Goal: Information Seeking & Learning: Learn about a topic

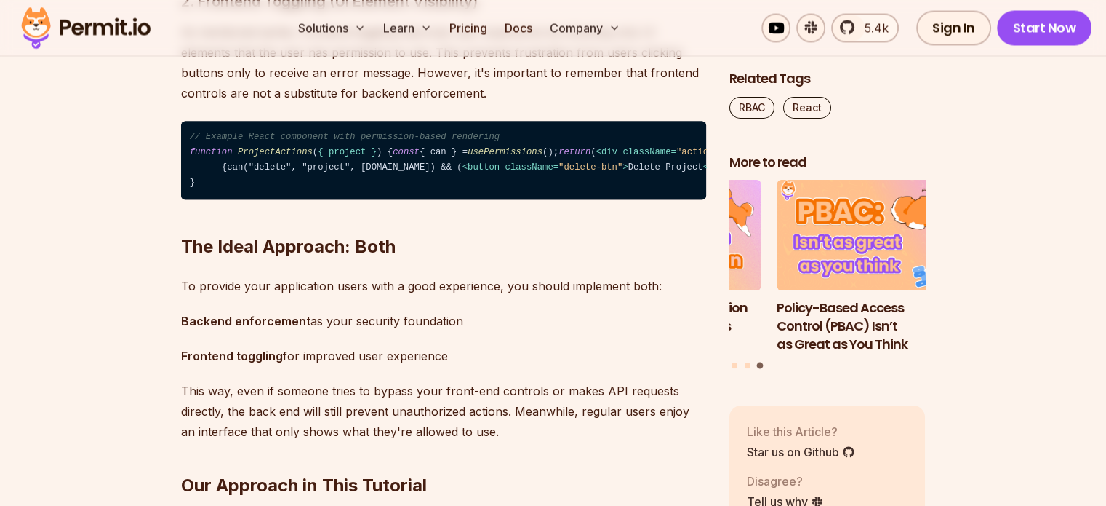
scroll to position [2680, 0]
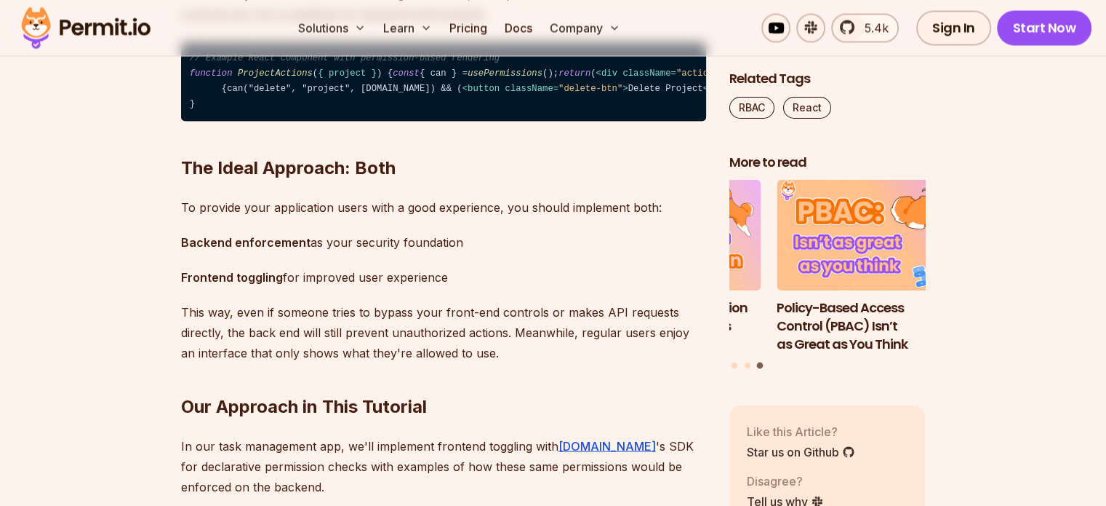
drag, startPoint x: 362, startPoint y: 207, endPoint x: 195, endPoint y: 211, distance: 167.3
click at [195, 121] on code "// Example React component with permission-based rendering function ProjectActi…" at bounding box center [443, 81] width 525 height 79
click at [253, 94] on span "< div className = "actions" > {can("edit", "project", [DOMAIN_NAME]) && ( < but…" at bounding box center [714, 80] width 1048 height 25
click at [295, 94] on span "< div className = "actions" > {can("edit", "project", [DOMAIN_NAME]) && ( < but…" at bounding box center [714, 80] width 1048 height 25
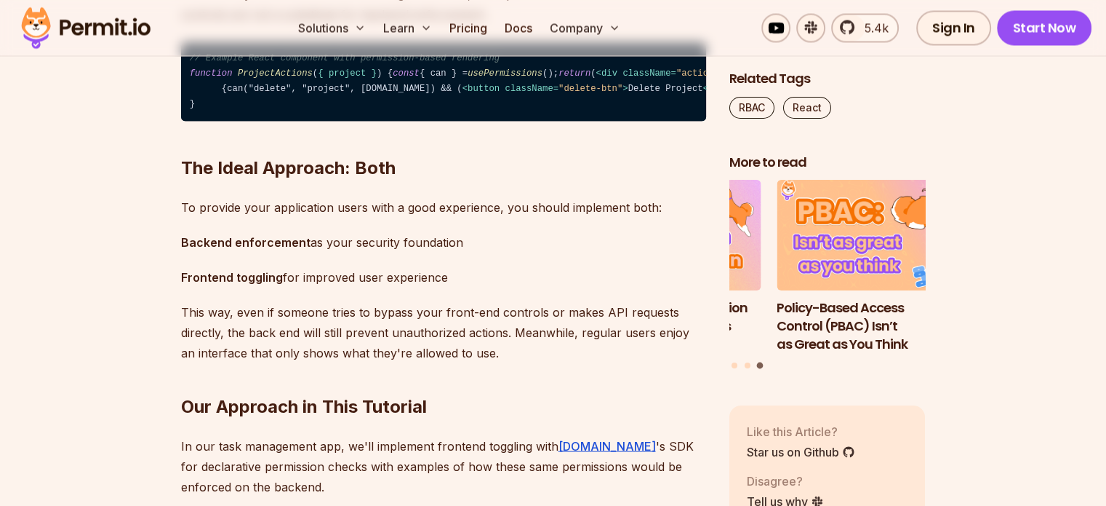
click at [295, 94] on span "< div className = "actions" > {can("edit", "project", [DOMAIN_NAME]) && ( < but…" at bounding box center [714, 80] width 1048 height 25
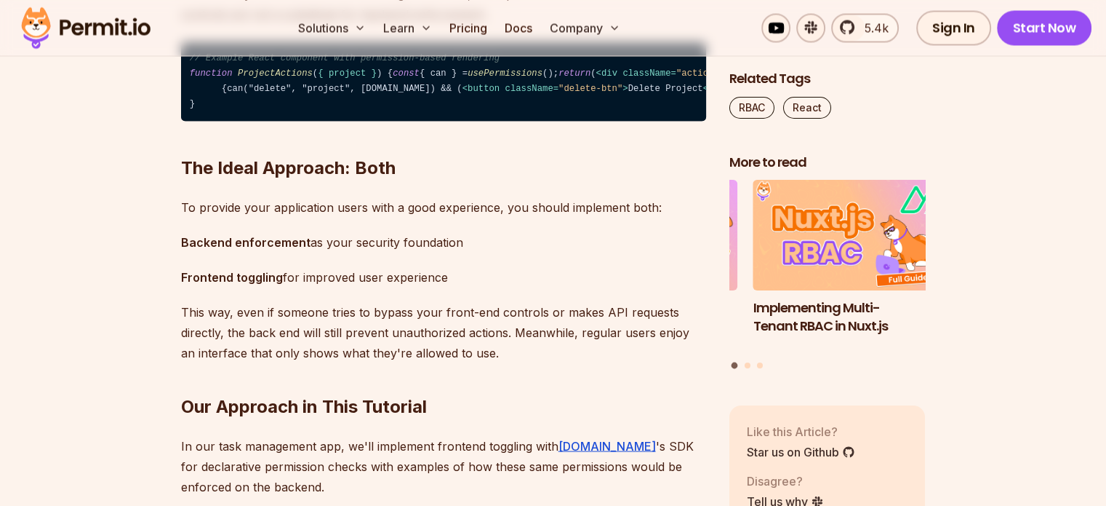
drag, startPoint x: 384, startPoint y: 273, endPoint x: 248, endPoint y: 269, distance: 136.1
click at [248, 94] on span "< div className = "actions" > {can("edit", "project", [DOMAIN_NAME]) && ( < but…" at bounding box center [714, 80] width 1048 height 25
drag, startPoint x: 227, startPoint y: 271, endPoint x: 396, endPoint y: 274, distance: 168.8
click at [396, 94] on span "< div className = "actions" > {can("edit", "project", [DOMAIN_NAME]) && ( < but…" at bounding box center [714, 80] width 1048 height 25
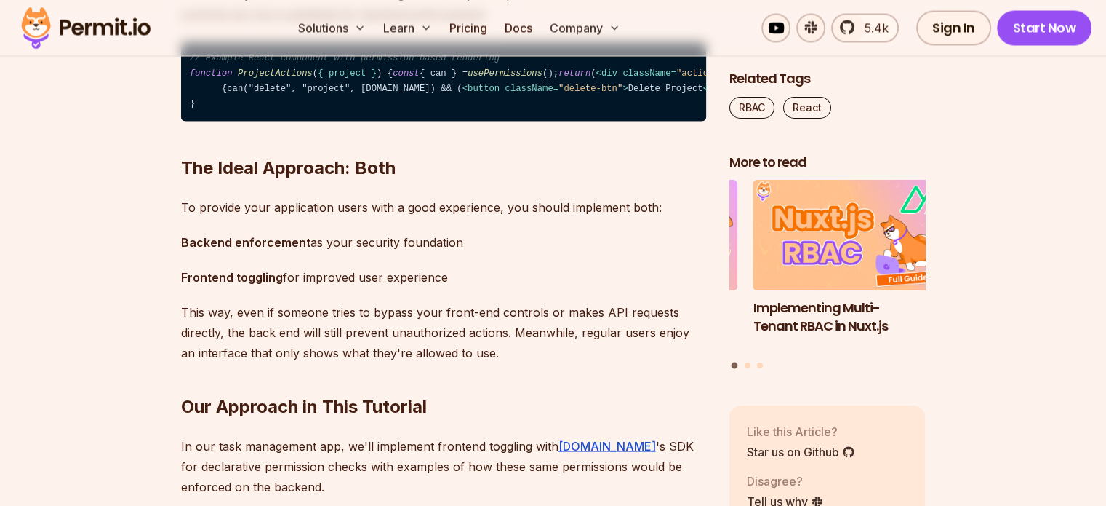
drag, startPoint x: 395, startPoint y: 267, endPoint x: 405, endPoint y: 267, distance: 10.2
click at [405, 94] on span "< div className = "actions" > {can("edit", "project", [DOMAIN_NAME]) && ( < but…" at bounding box center [714, 80] width 1048 height 25
drag, startPoint x: 226, startPoint y: 306, endPoint x: 219, endPoint y: 274, distance: 32.1
click at [219, 94] on span "< div className = "actions" > {can("edit", "project", [DOMAIN_NAME]) && ( < but…" at bounding box center [714, 80] width 1048 height 25
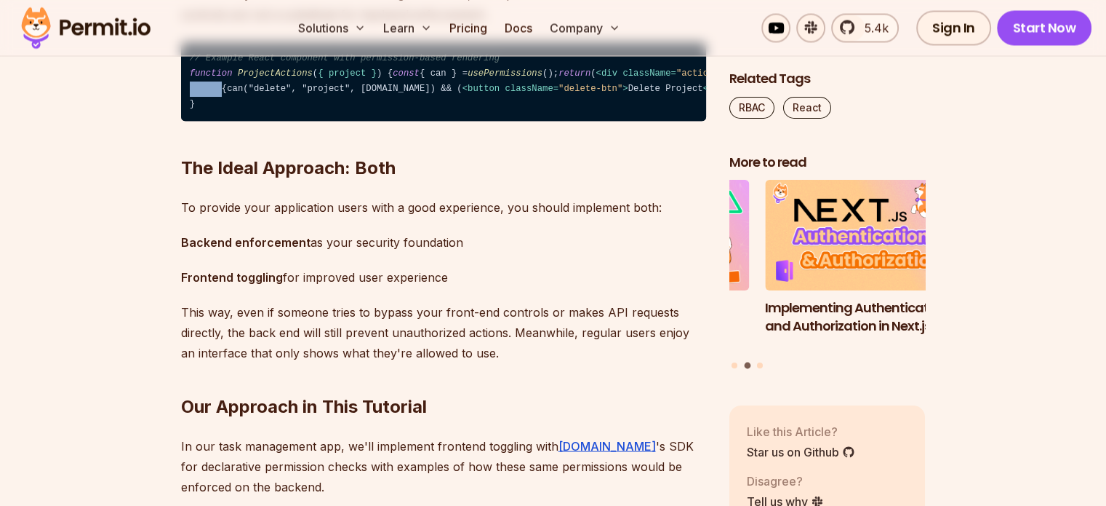
click at [1002, 79] on span "className" at bounding box center [1026, 73] width 48 height 10
drag, startPoint x: 224, startPoint y: 269, endPoint x: 407, endPoint y: 271, distance: 183.3
click at [407, 94] on span "< div className = "actions" > {can("edit", "project", [DOMAIN_NAME]) && ( < but…" at bounding box center [714, 80] width 1048 height 25
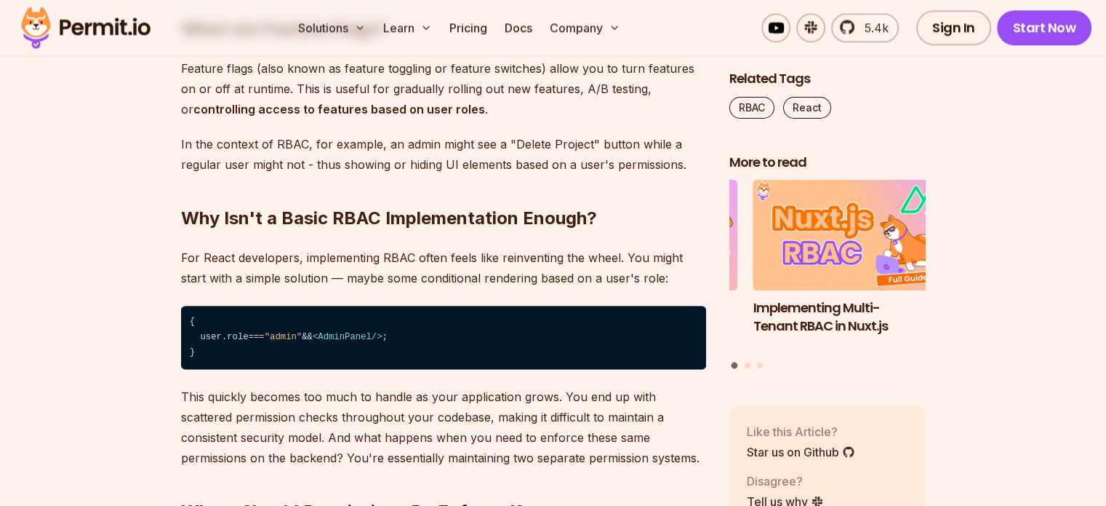
scroll to position [1774, 0]
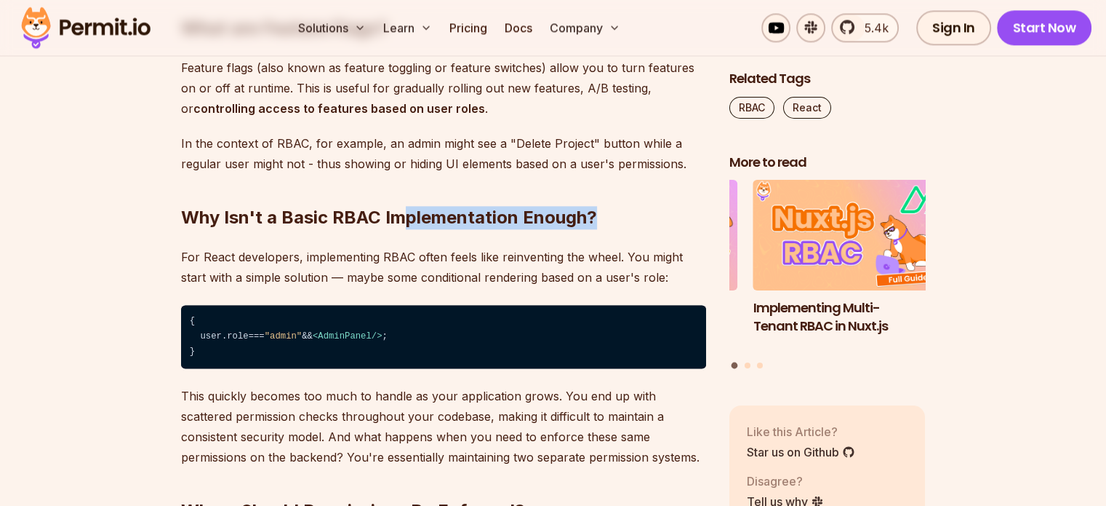
drag, startPoint x: 404, startPoint y: 218, endPoint x: 643, endPoint y: 233, distance: 239.8
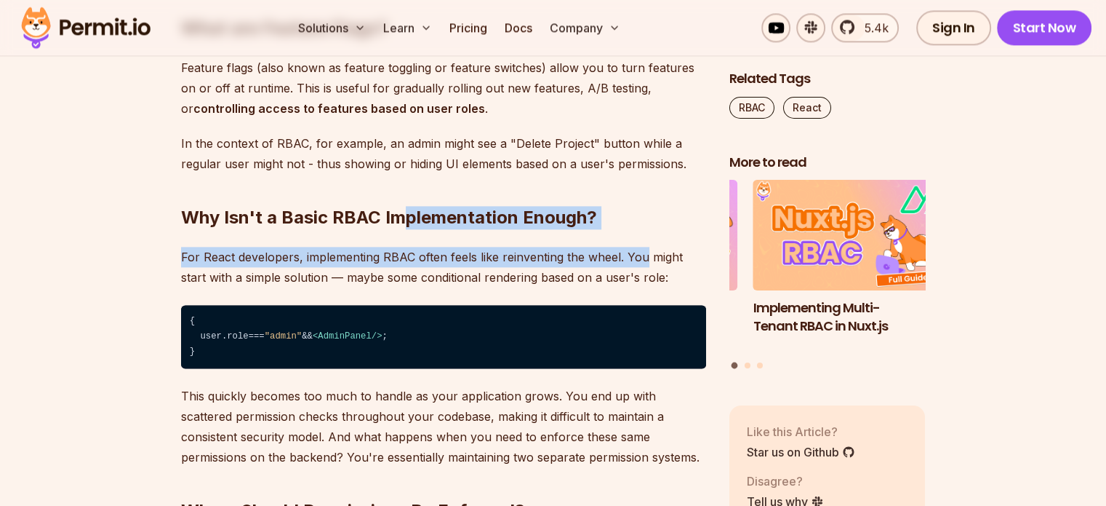
click at [615, 198] on h2 "Why Isn't a Basic RBAC Implementation Enough?" at bounding box center [443, 188] width 525 height 81
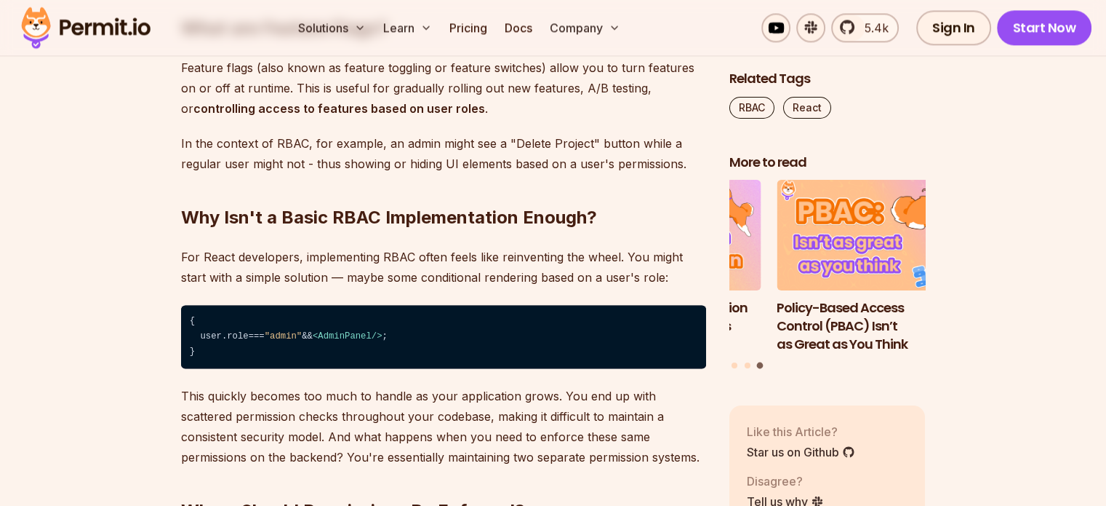
click at [509, 143] on p "In the context of RBAC, for example, an admin might see a "Delete Project" butt…" at bounding box center [443, 153] width 525 height 41
click at [569, 148] on p "In the context of RBAC, for example, an admin might see a "Delete Project" butt…" at bounding box center [443, 153] width 525 height 41
click at [602, 143] on p "In the context of RBAC, for example, an admin might see a "Delete Project" butt…" at bounding box center [443, 153] width 525 height 41
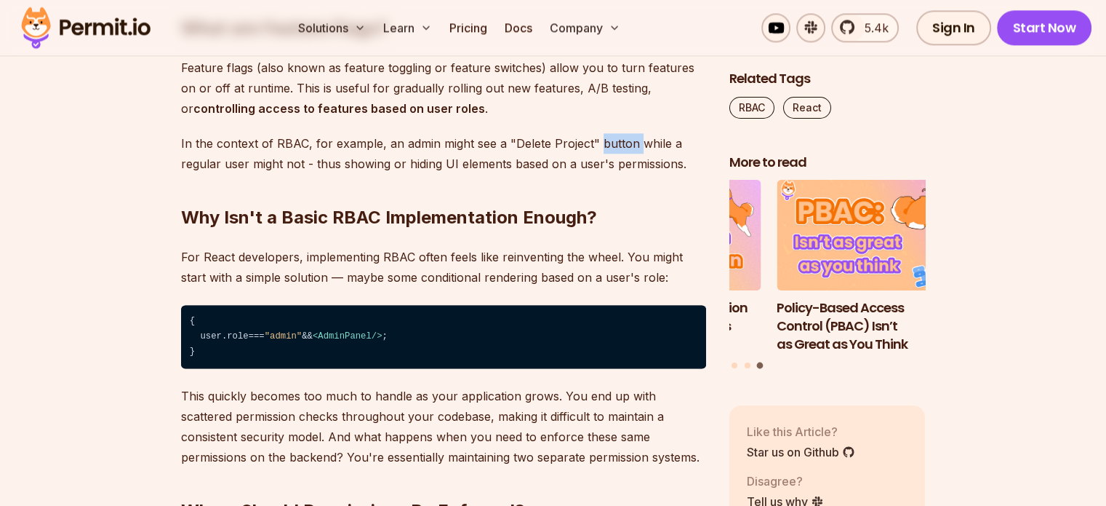
click at [602, 143] on p "In the context of RBAC, for example, an admin might see a "Delete Project" butt…" at bounding box center [443, 153] width 525 height 41
